Goal: Transaction & Acquisition: Purchase product/service

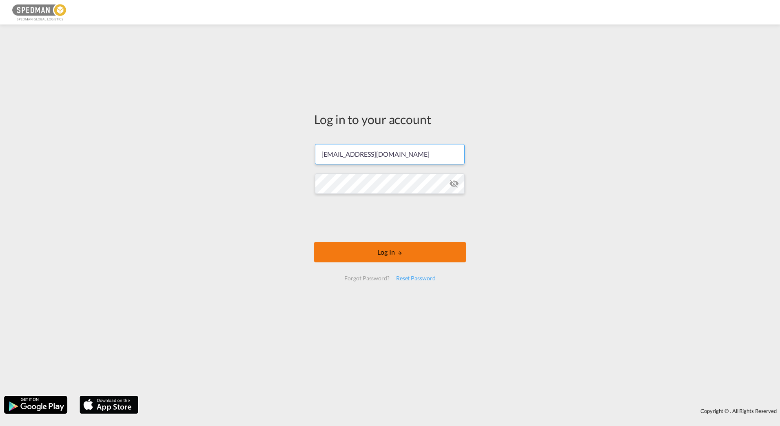
click at [387, 255] on button "Log In" at bounding box center [390, 252] width 152 height 20
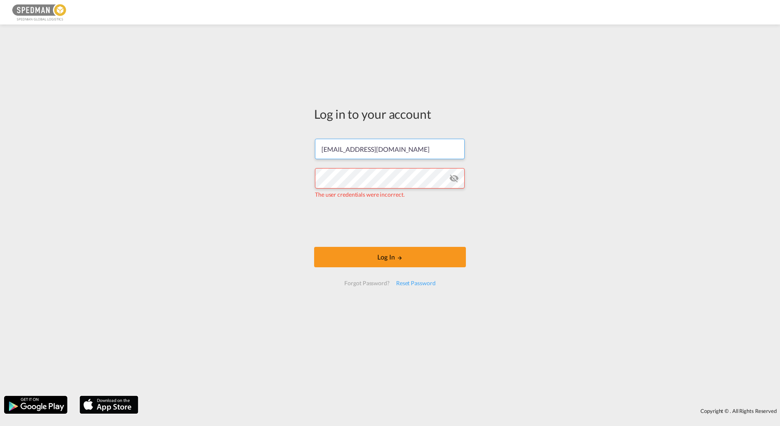
drag, startPoint x: 348, startPoint y: 155, endPoint x: 299, endPoint y: 158, distance: 49.1
click at [299, 158] on div "Log in to your account seaexport@spedman.no The user credentials were incorrect…" at bounding box center [390, 210] width 780 height 363
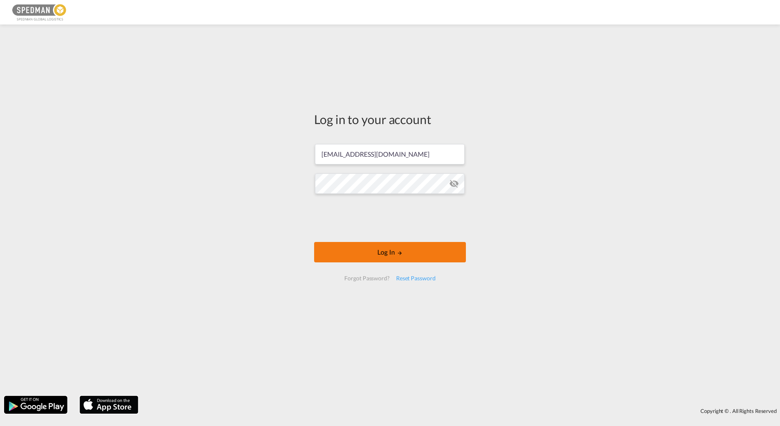
click at [368, 256] on button "Log In" at bounding box center [390, 252] width 152 height 20
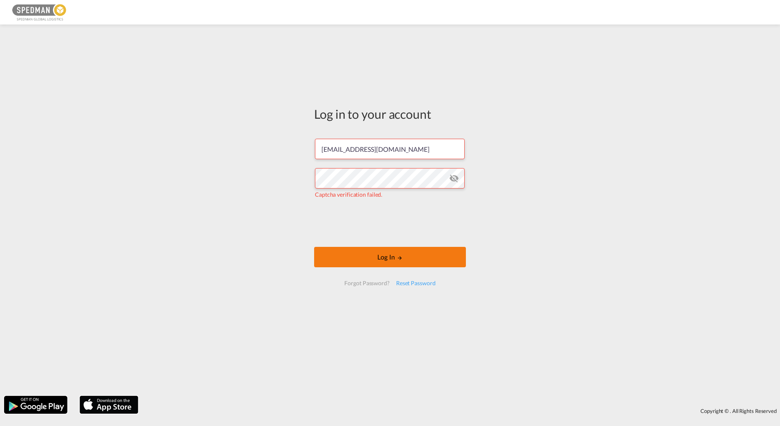
click at [371, 252] on button "Log In" at bounding box center [390, 257] width 152 height 20
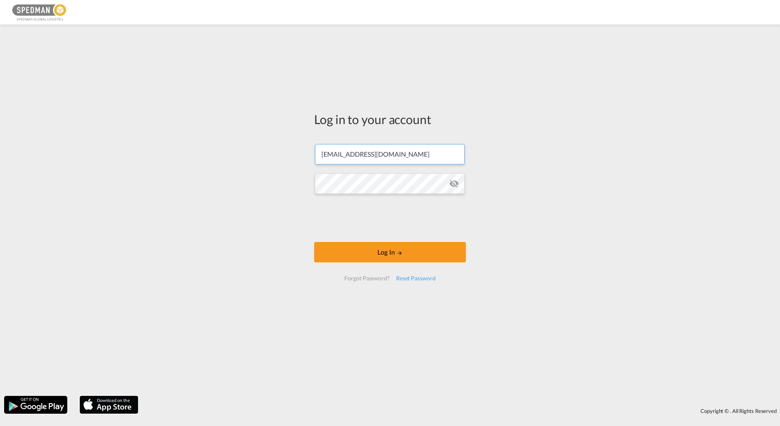
click at [322, 156] on input "export@spedman.no" at bounding box center [390, 154] width 150 height 20
type input "seaexport@spedman.no"
click at [372, 252] on button "Log In" at bounding box center [390, 252] width 152 height 20
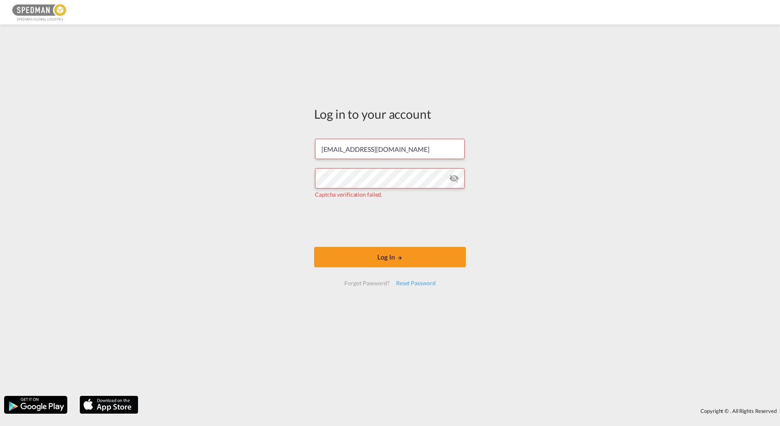
click at [363, 244] on form "seaexport@spedman.no Captcha verification failed. Log In Forgot Password? Reset…" at bounding box center [390, 212] width 152 height 163
click at [366, 255] on button "Log In" at bounding box center [390, 257] width 152 height 20
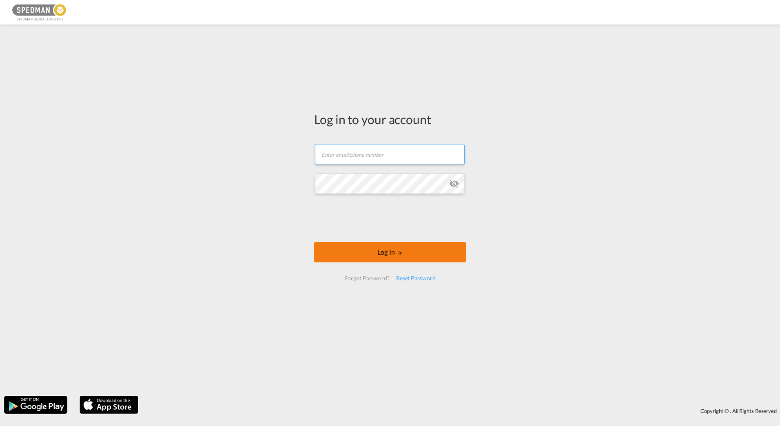
type input "seaexport@spedman.no"
click at [383, 254] on button "Log In" at bounding box center [390, 252] width 152 height 20
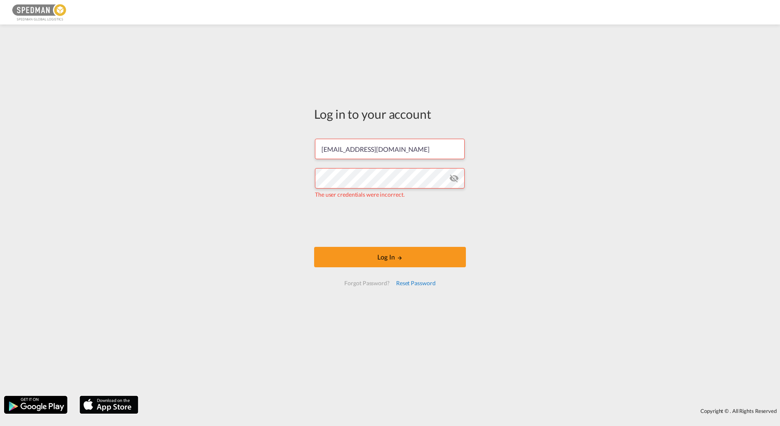
click at [403, 280] on div "Reset Password" at bounding box center [416, 283] width 46 height 15
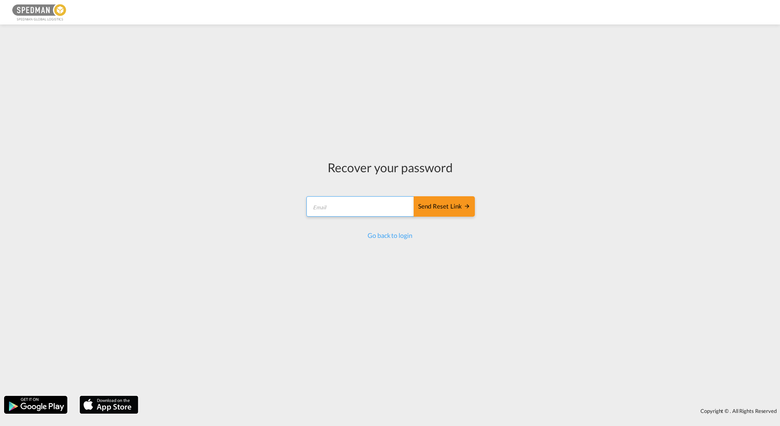
click at [347, 208] on input "email" at bounding box center [361, 206] width 108 height 20
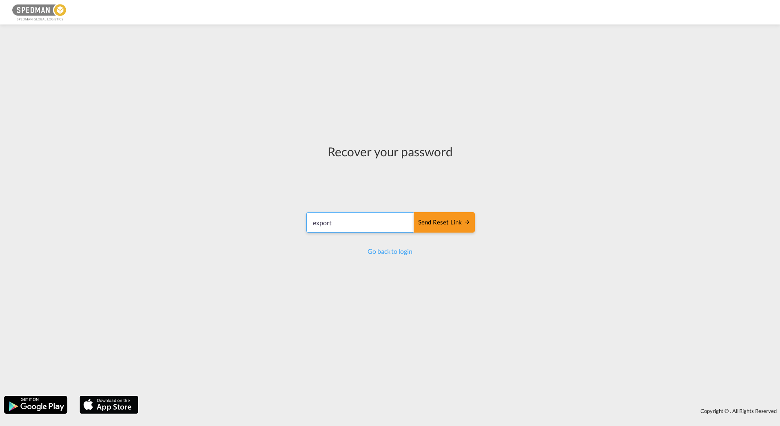
type input "[EMAIL_ADDRESS][DOMAIN_NAME]"
click at [459, 223] on div "Send reset link" at bounding box center [444, 222] width 52 height 9
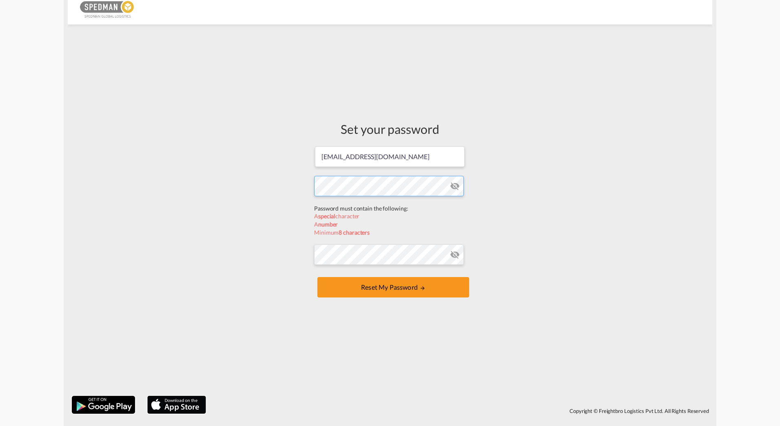
click at [375, 200] on form "[EMAIL_ADDRESS][DOMAIN_NAME] Password must contain the following: A special cha…" at bounding box center [390, 223] width 152 height 154
click at [348, 253] on form "[EMAIL_ADDRESS][DOMAIN_NAME] Password must contain the following: A special cha…" at bounding box center [390, 223] width 152 height 154
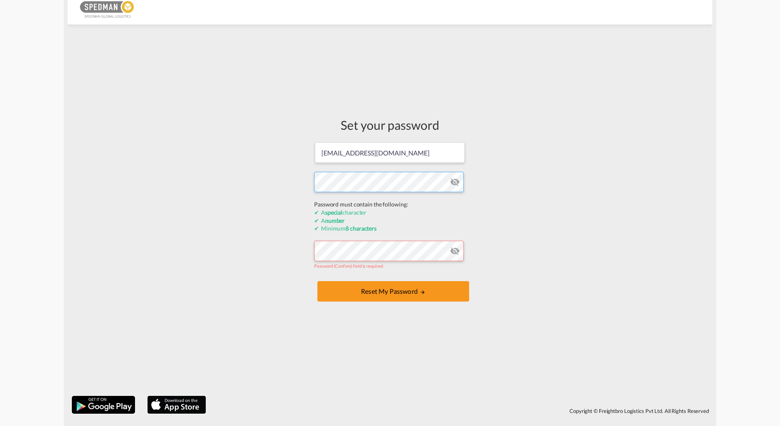
click at [373, 201] on form "[EMAIL_ADDRESS][DOMAIN_NAME] Password must contain the following: A special cha…" at bounding box center [390, 223] width 152 height 162
click at [304, 171] on div "Set your password [EMAIL_ADDRESS][DOMAIN_NAME] Password must contain the follow…" at bounding box center [390, 210] width 645 height 363
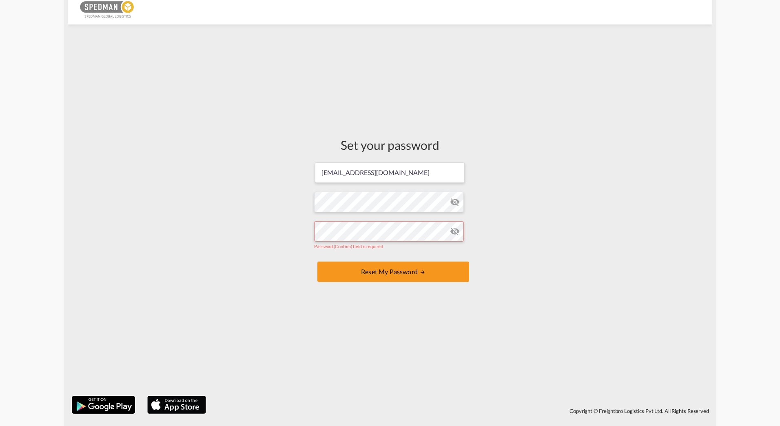
click at [327, 257] on form "[EMAIL_ADDRESS][DOMAIN_NAME] Password must contain the following: A special cha…" at bounding box center [390, 223] width 152 height 123
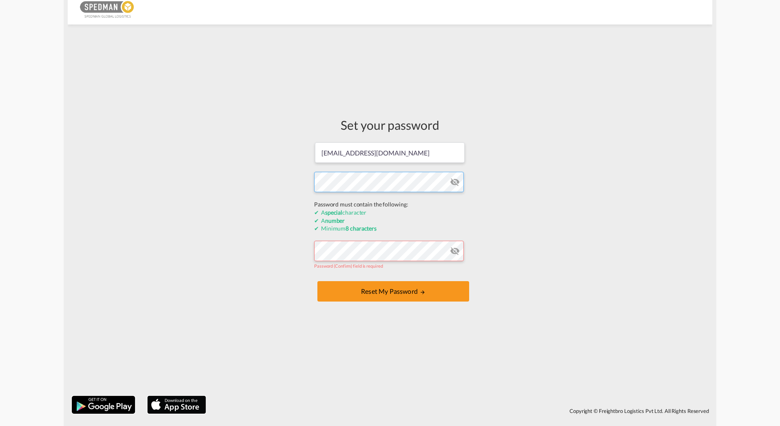
click at [309, 201] on div "Set your password [EMAIL_ADDRESS][DOMAIN_NAME] Password must contain the follow…" at bounding box center [390, 210] width 164 height 363
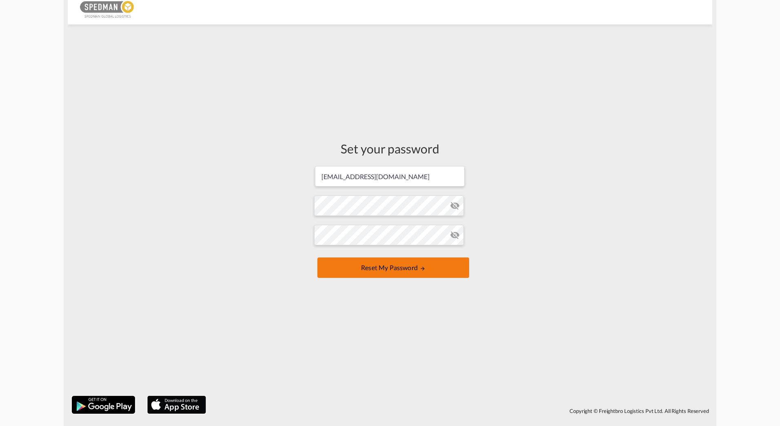
click at [356, 266] on button "Reset my password" at bounding box center [394, 268] width 152 height 20
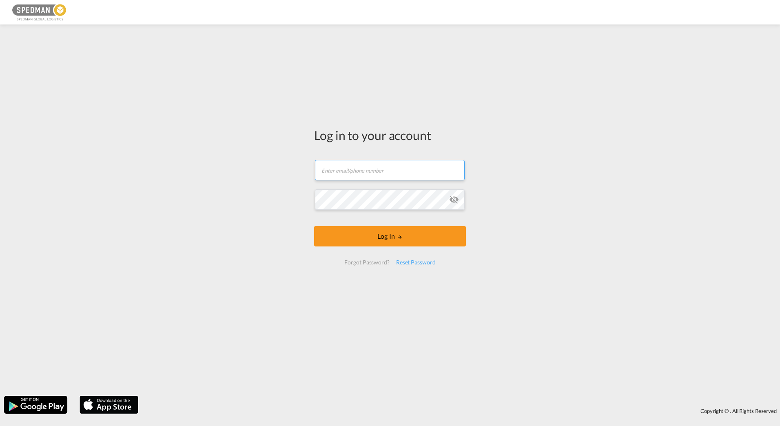
type input "[EMAIL_ADDRESS][DOMAIN_NAME]"
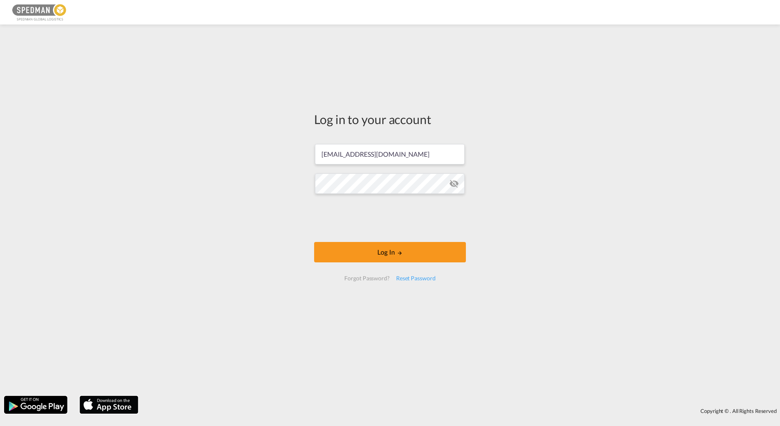
click at [383, 199] on form "[EMAIL_ADDRESS][DOMAIN_NAME] Log In Forgot Password? Reset Password" at bounding box center [390, 212] width 152 height 153
click at [363, 253] on button "Log In" at bounding box center [390, 252] width 152 height 20
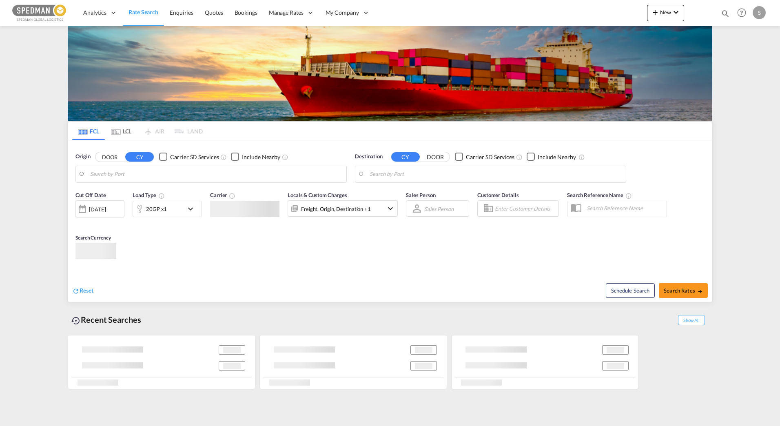
type input "[PERSON_NAME], NOMSS"
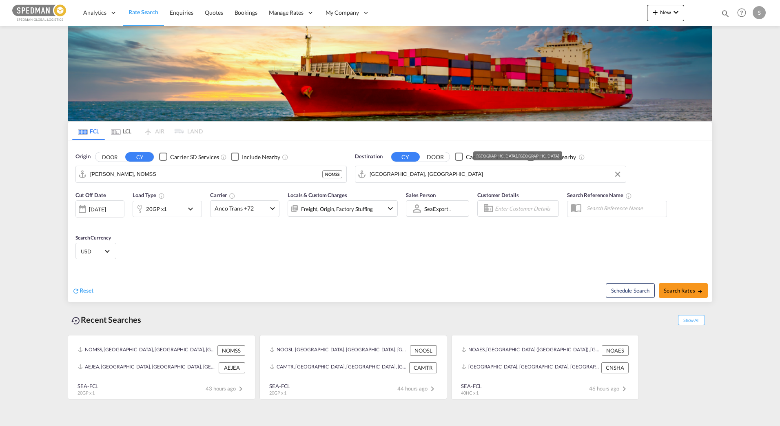
click at [391, 174] on input "Jebel Ali, AEJEA" at bounding box center [496, 174] width 252 height 12
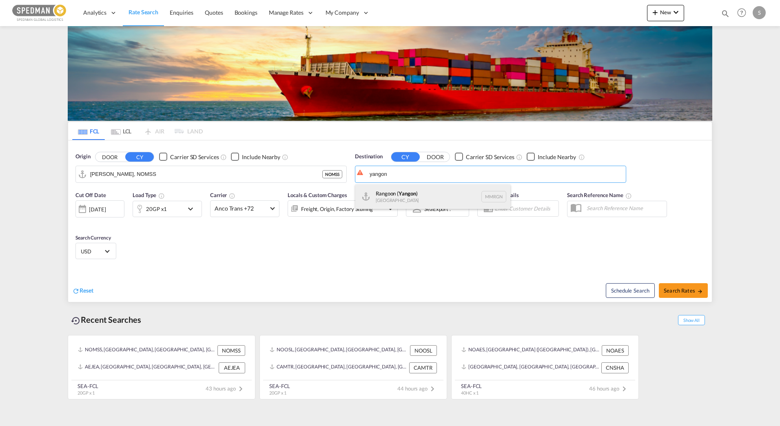
click at [402, 195] on div "Rangoon ( Yangon ) Myanmar MMRGN" at bounding box center [433, 196] width 155 height 24
type input "Rangoon (Yangon), MMRGN"
click at [133, 171] on input "Moss, NOMSS" at bounding box center [216, 174] width 252 height 12
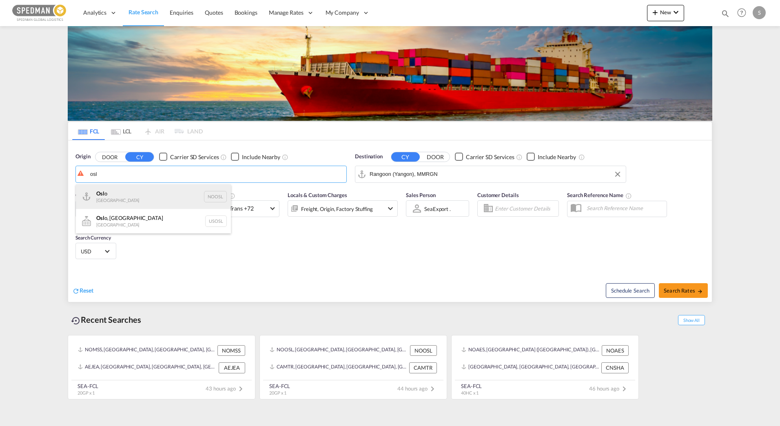
click at [117, 194] on div "Osl o Norway NOOSL" at bounding box center [153, 196] width 155 height 24
type input "Oslo, NOOSL"
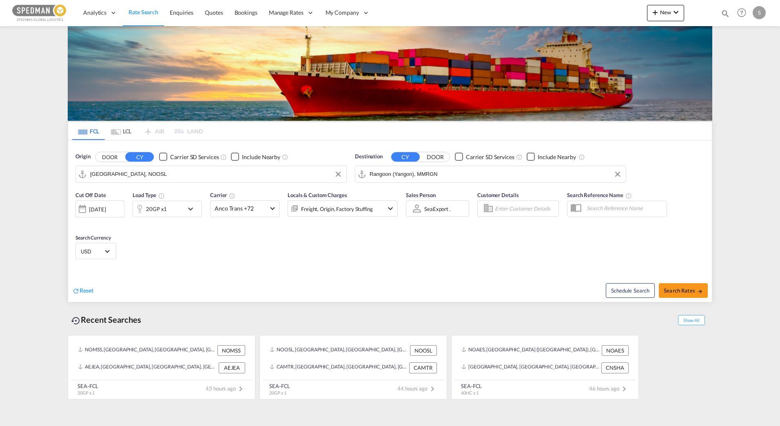
click at [191, 210] on md-icon "icon-chevron-down" at bounding box center [193, 209] width 14 height 10
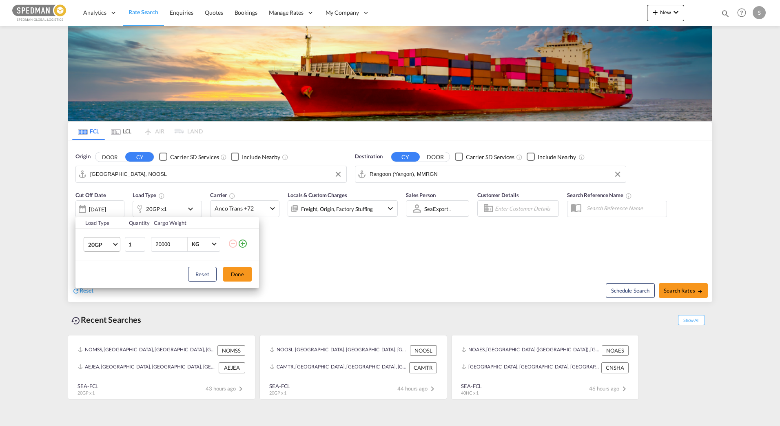
click at [116, 247] on md-select-value "20GP" at bounding box center [103, 245] width 33 height 14
click at [108, 293] on md-option "40FR" at bounding box center [110, 293] width 56 height 20
click at [173, 242] on input "20000" at bounding box center [171, 245] width 33 height 14
click at [182, 242] on input "20001" at bounding box center [171, 245] width 33 height 14
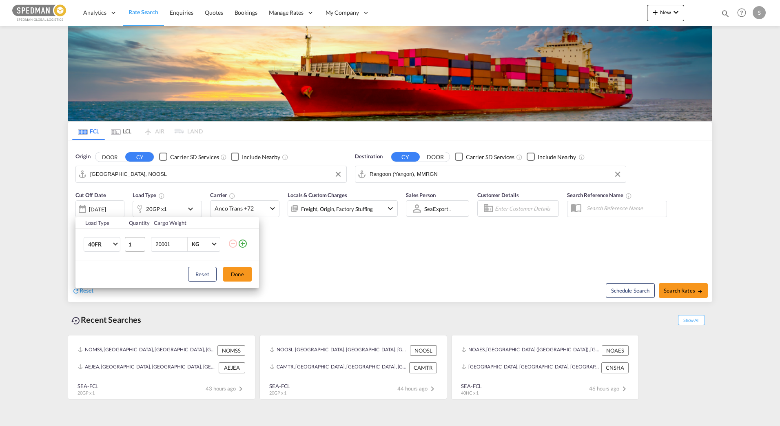
drag, startPoint x: 174, startPoint y: 244, endPoint x: 142, endPoint y: 241, distance: 32.0
click at [142, 241] on tr "40FR 1 20001 KG KG" at bounding box center [168, 244] width 184 height 31
type input "22500"
click at [238, 274] on button "Done" at bounding box center [237, 274] width 29 height 15
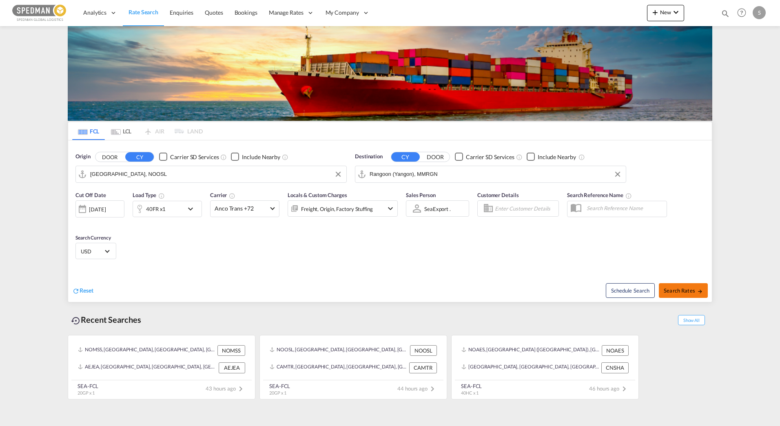
click at [682, 293] on span "Search Rates" at bounding box center [683, 290] width 39 height 7
type input "NOOSL to MMRGN / 11 Sep 2025"
